Goal: Entertainment & Leisure: Consume media (video, audio)

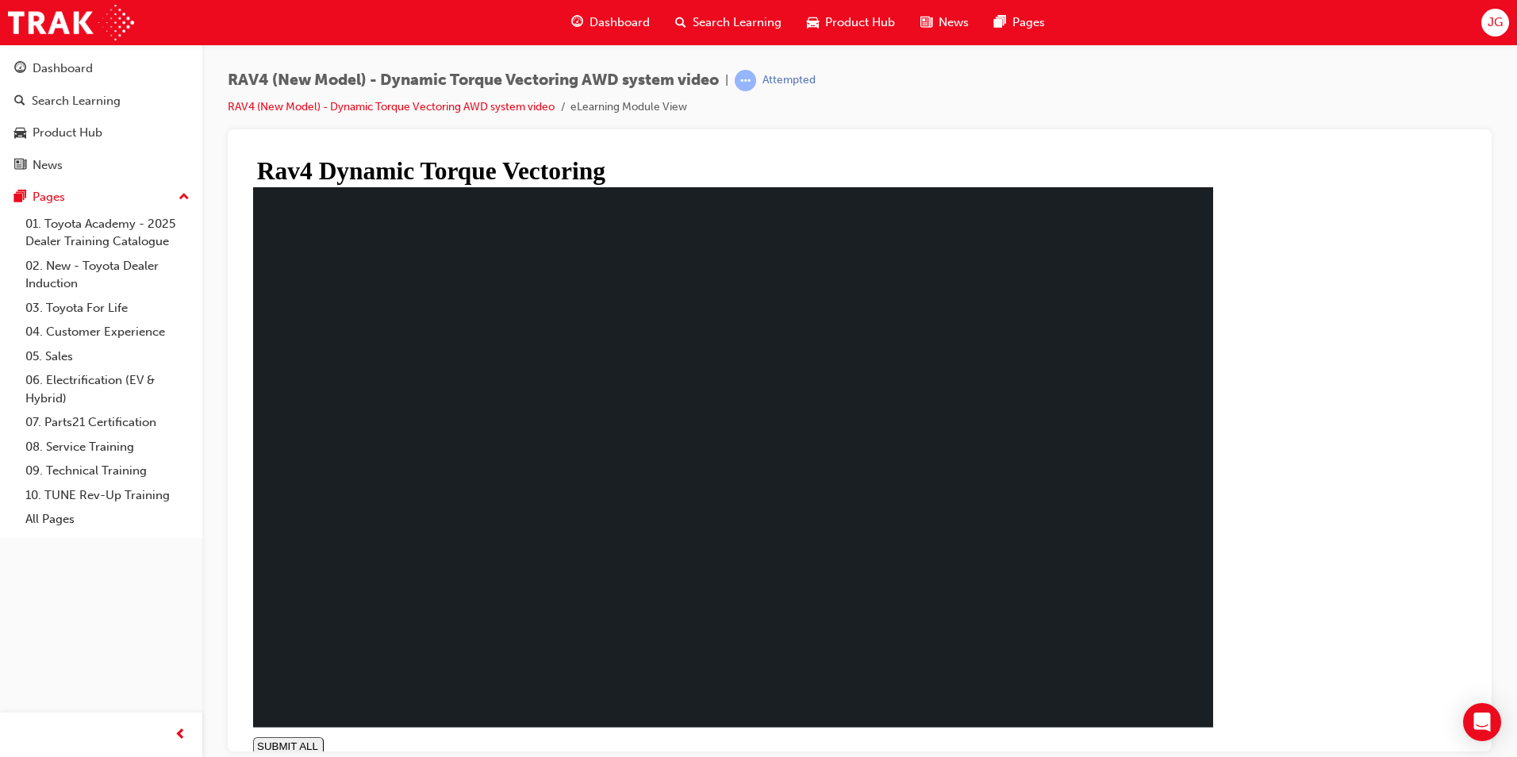
type input "1"
